Goal: Task Accomplishment & Management: Complete application form

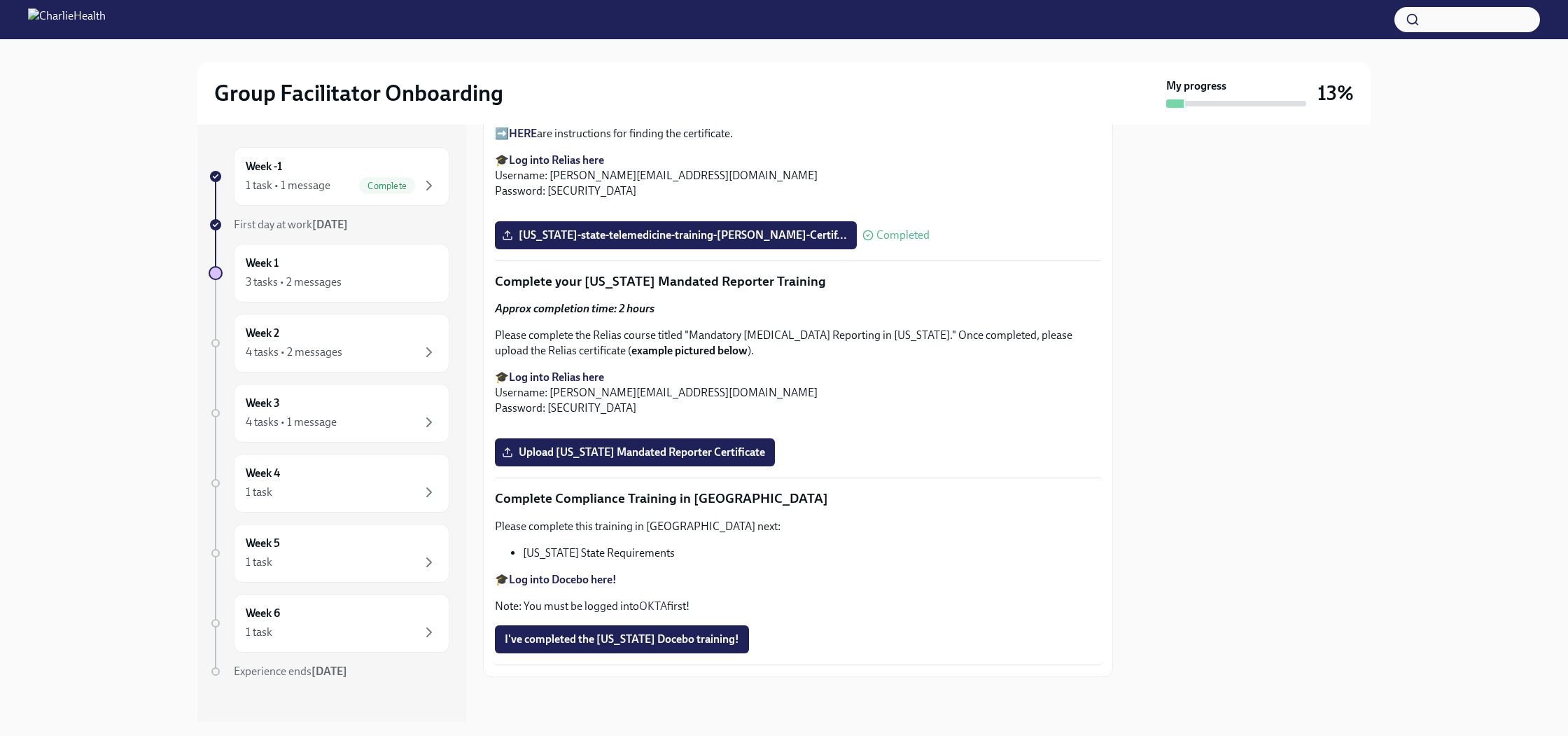
scroll to position [2947, 0]
click at [665, 448] on span "Upload [US_STATE] Mandated Reporter Certificate" at bounding box center [634, 452] width 260 height 14
click at [0, 0] on input "Upload [US_STATE] Mandated Reporter Certificate" at bounding box center [0, 0] width 0 height 0
click at [640, 452] on span "Upload [US_STATE] Mandated Reporter Certificate" at bounding box center [634, 452] width 260 height 14
click at [0, 0] on input "Upload [US_STATE] Mandated Reporter Certificate" at bounding box center [0, 0] width 0 height 0
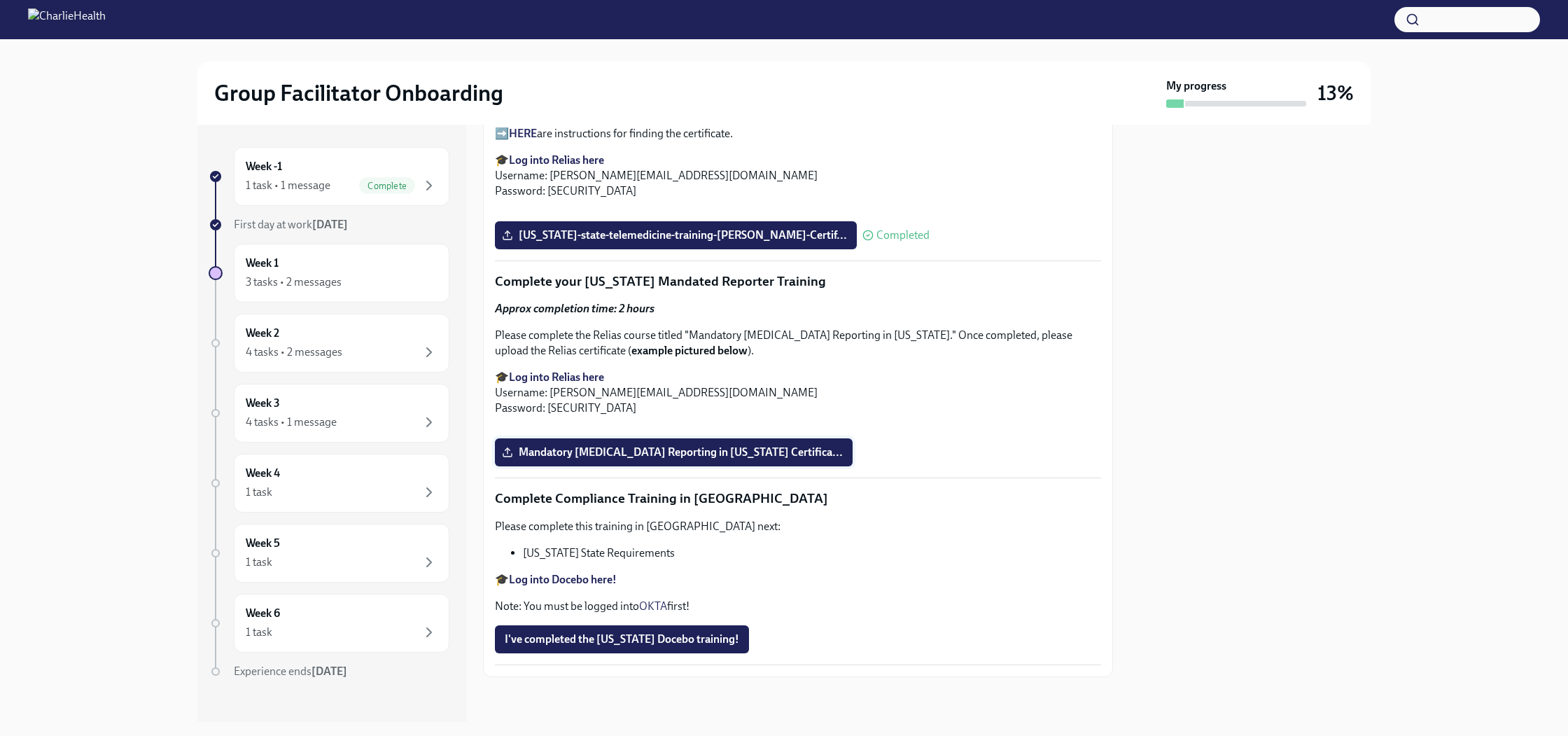
scroll to position [2909, 0]
click at [693, 466] on label "Mandatory [MEDICAL_DATA] Reporting in [US_STATE] Certifica..." at bounding box center [674, 452] width 358 height 28
click at [0, 0] on input "Mandatory [MEDICAL_DATA] Reporting in [US_STATE] Certifica..." at bounding box center [0, 0] width 0 height 0
click at [587, 459] on span "CertificateofCompletion.pdf" at bounding box center [580, 452] width 152 height 14
click at [0, 0] on input "CertificateofCompletion.pdf" at bounding box center [0, 0] width 0 height 0
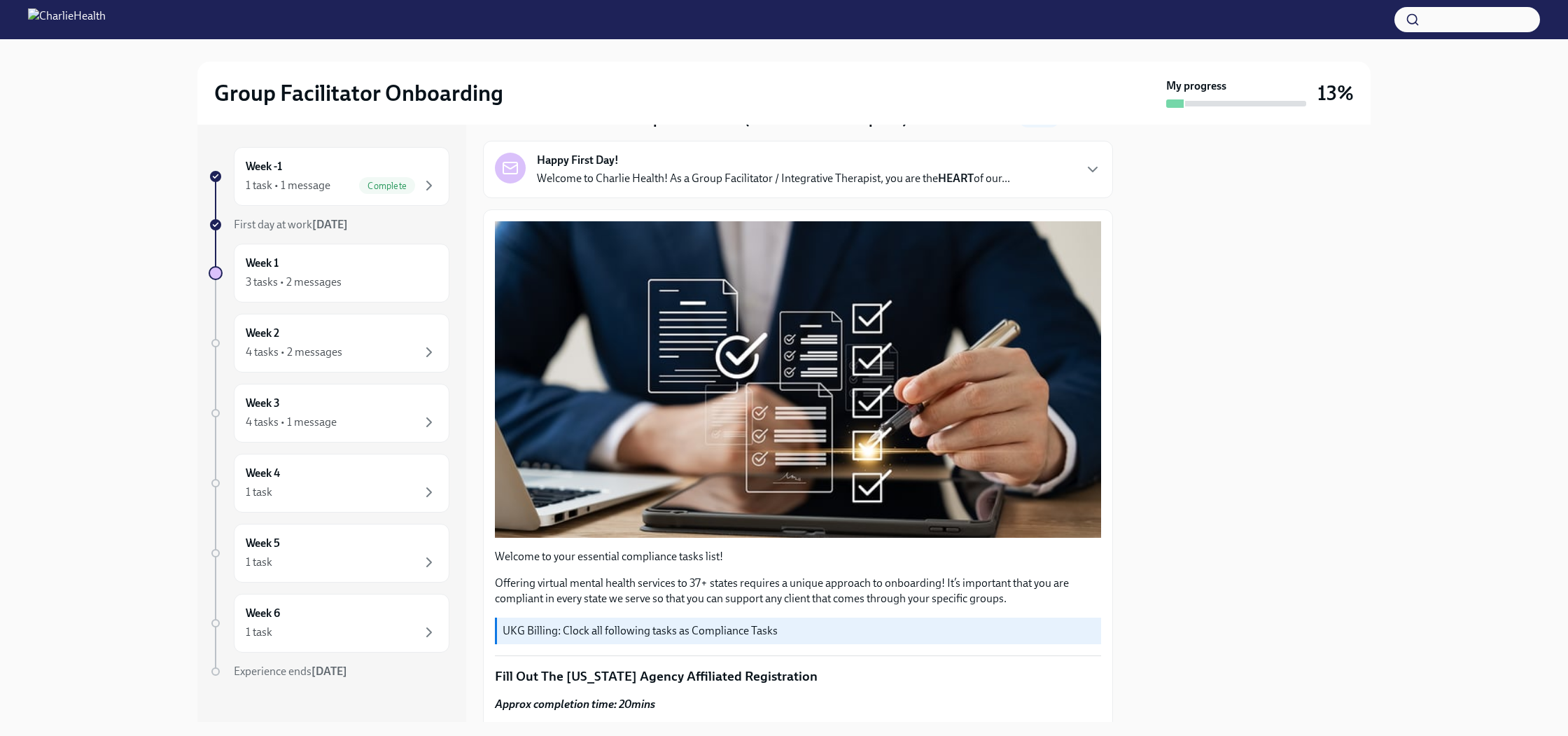
scroll to position [0, 0]
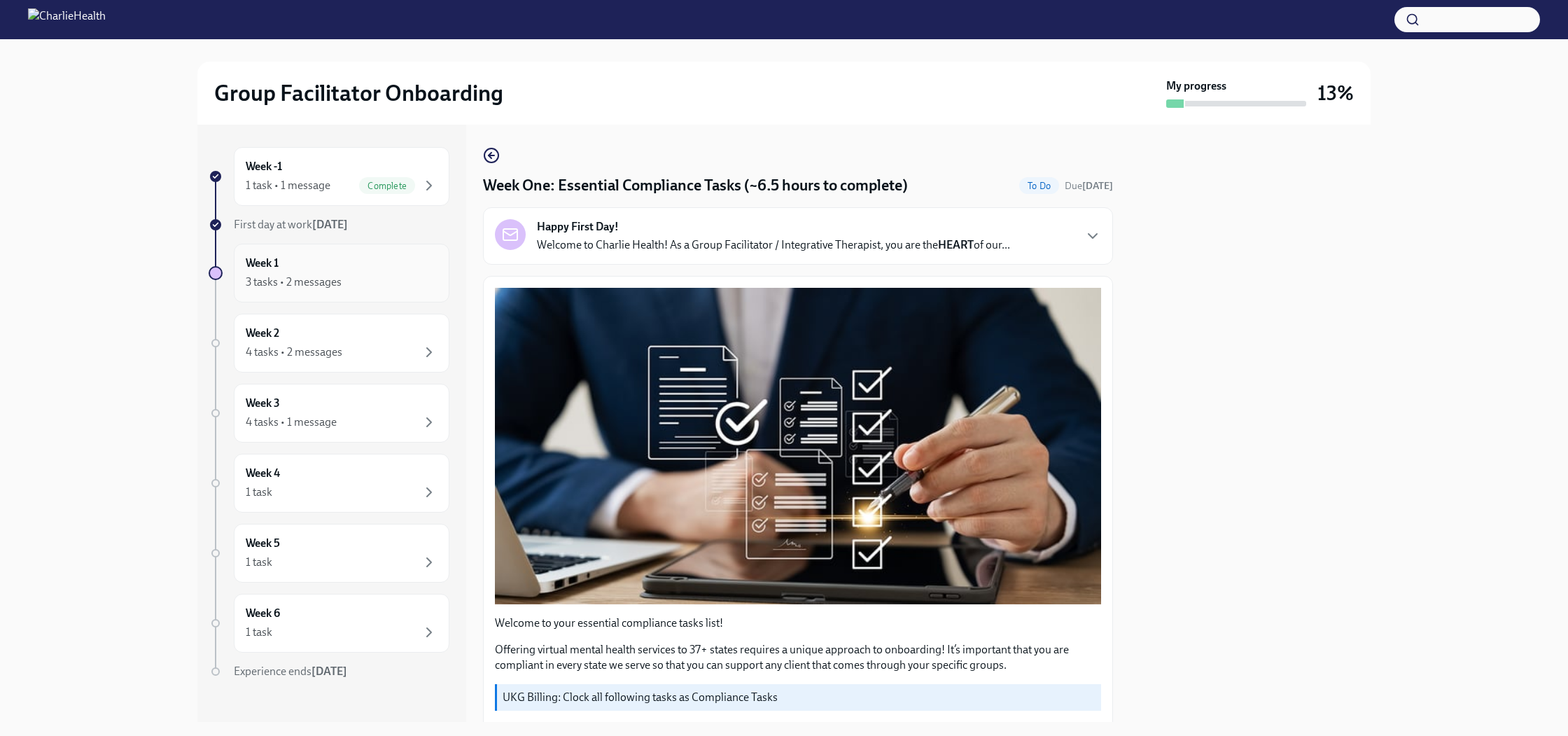
click at [323, 278] on div "3 tasks • 2 messages" at bounding box center [293, 281] width 96 height 16
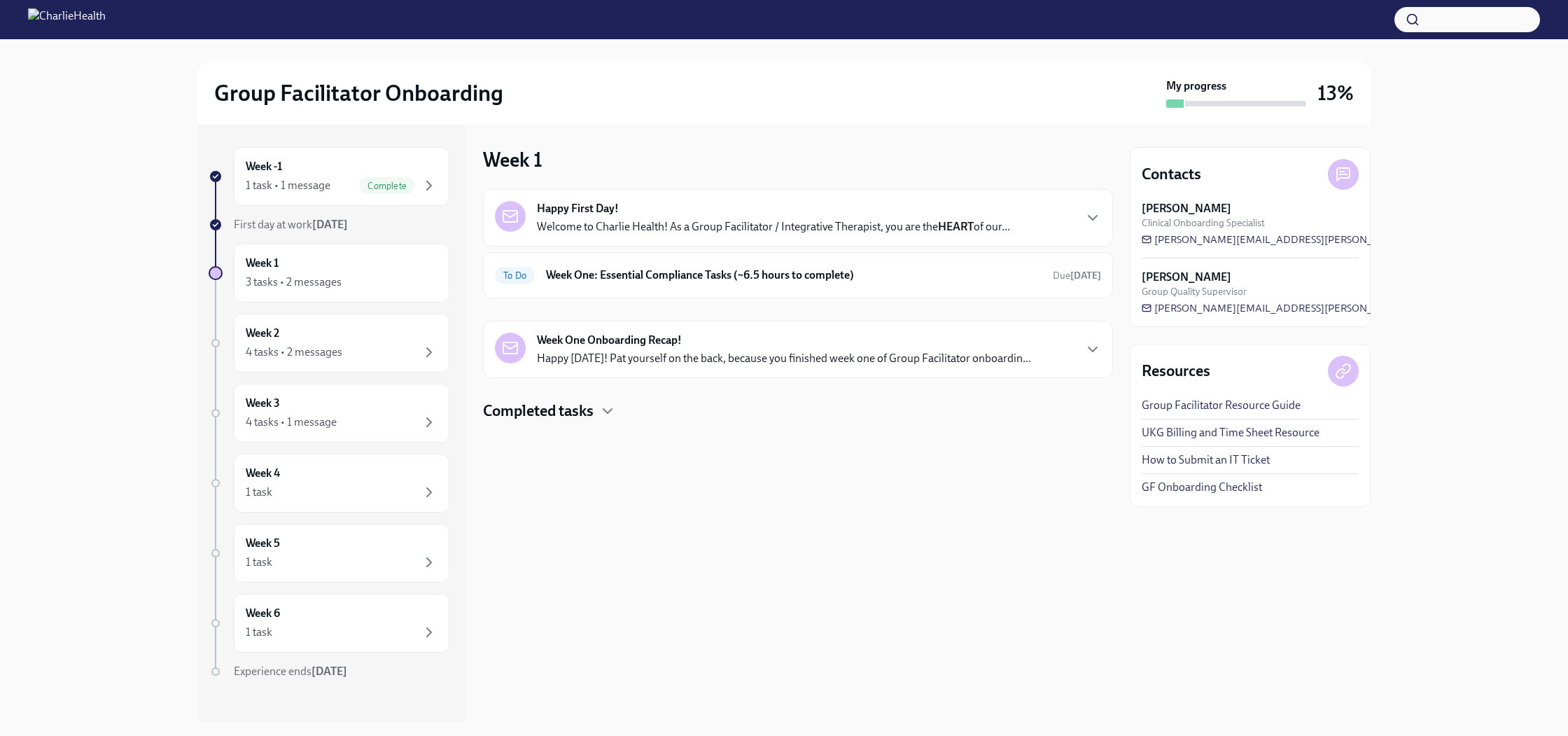
click at [760, 359] on p "Happy [DATE]! Pat yourself on the back, because you finished week one of Group …" at bounding box center [784, 358] width 494 height 16
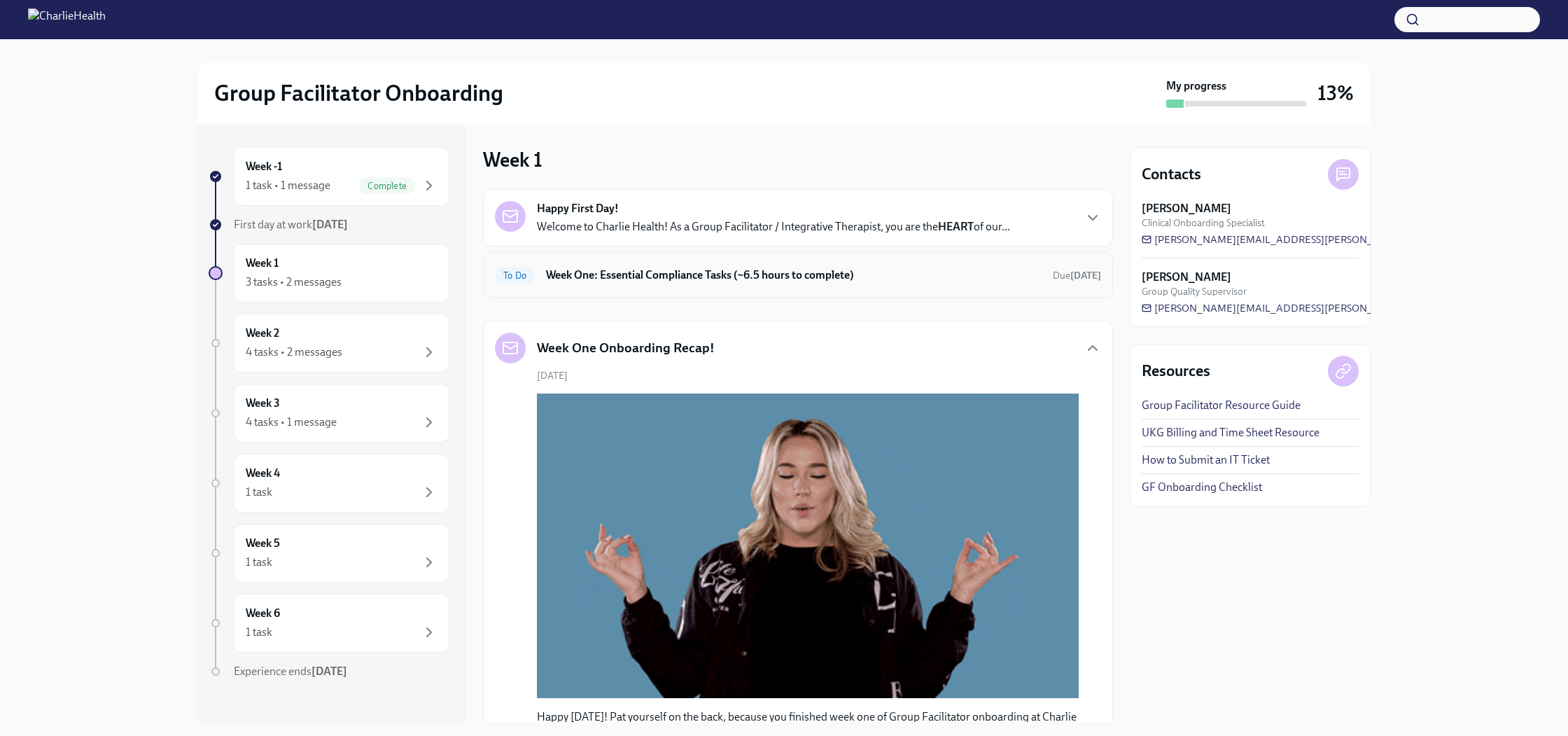
click at [962, 279] on h6 "Week One: Essential Compliance Tasks (~6.5 hours to complete)" at bounding box center [793, 275] width 496 height 16
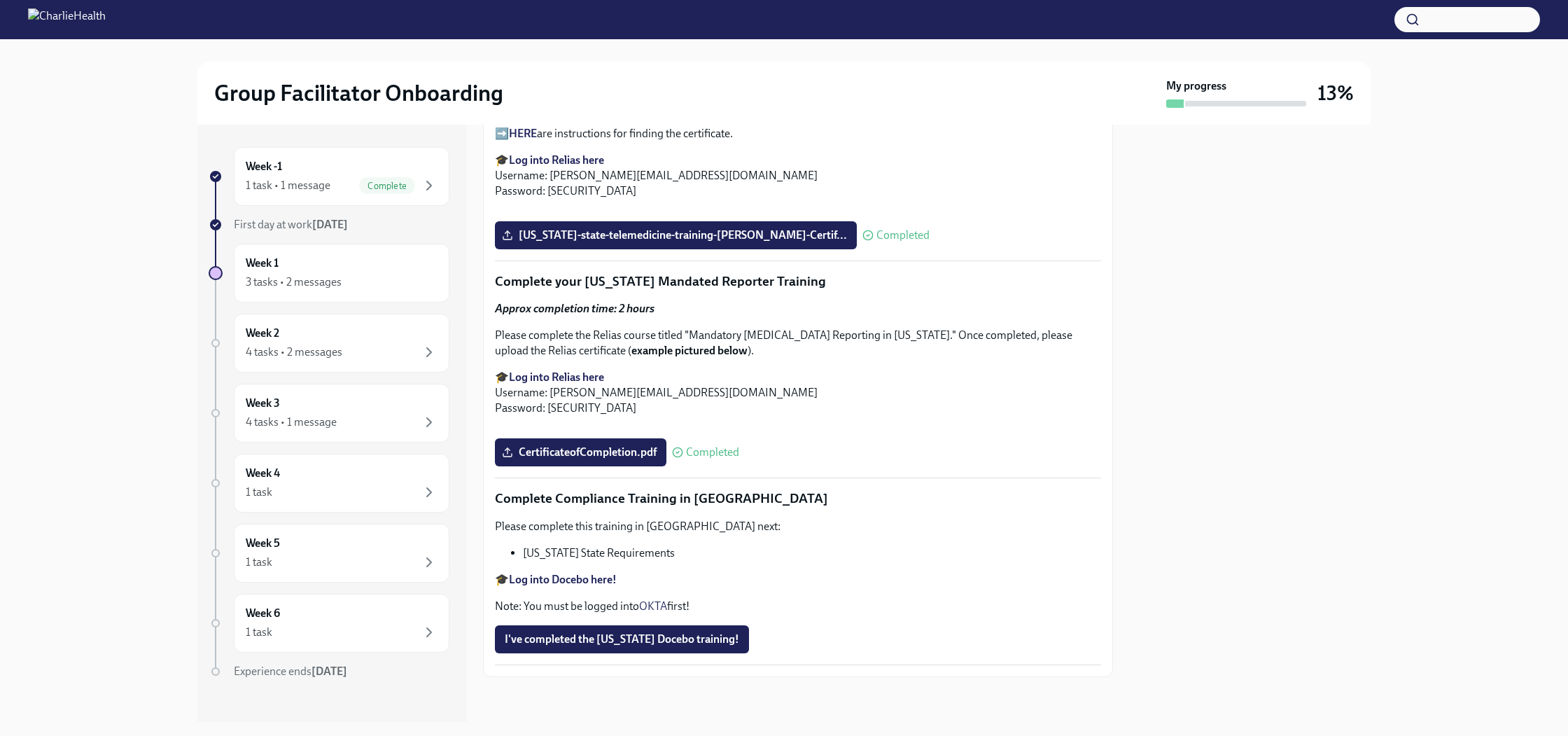
scroll to position [2947, 0]
click at [590, 582] on strong "Log into Docebo here!" at bounding box center [562, 579] width 107 height 13
